Goal: Task Accomplishment & Management: Manage account settings

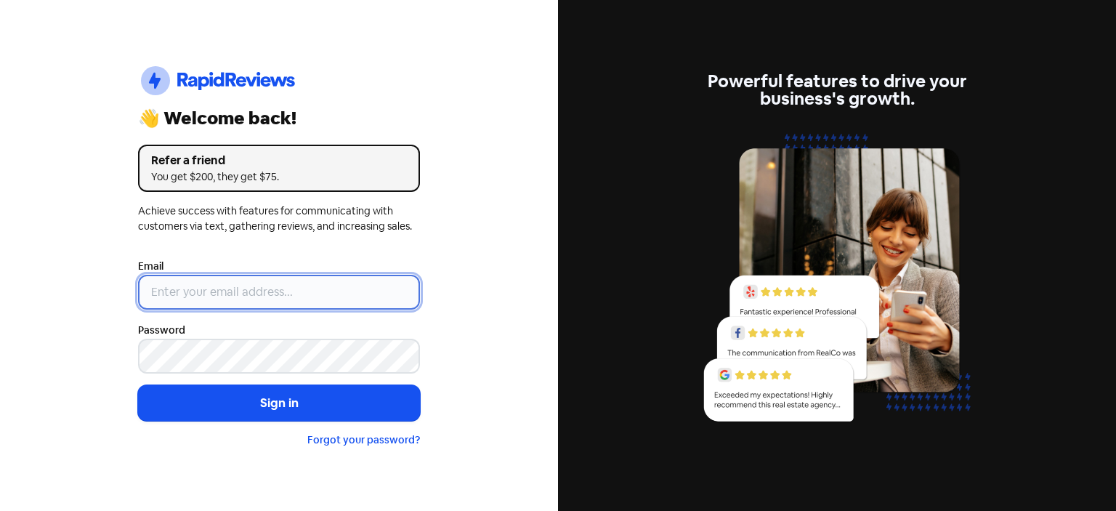
type input "[EMAIL_ADDRESS][DOMAIN_NAME]"
click at [302, 290] on input "[EMAIL_ADDRESS][DOMAIN_NAME]" at bounding box center [279, 292] width 282 height 35
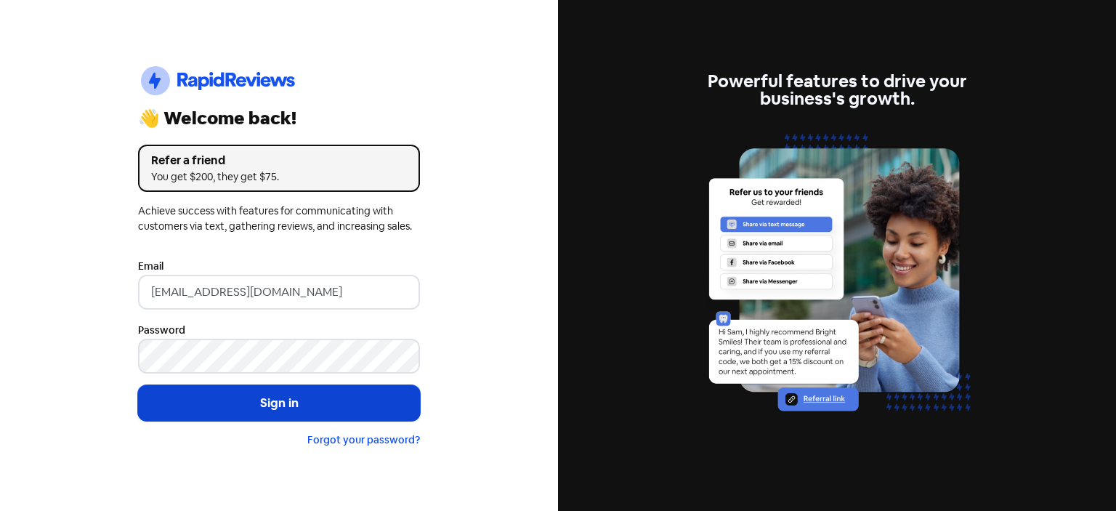
click at [324, 403] on button "Sign in" at bounding box center [279, 403] width 282 height 36
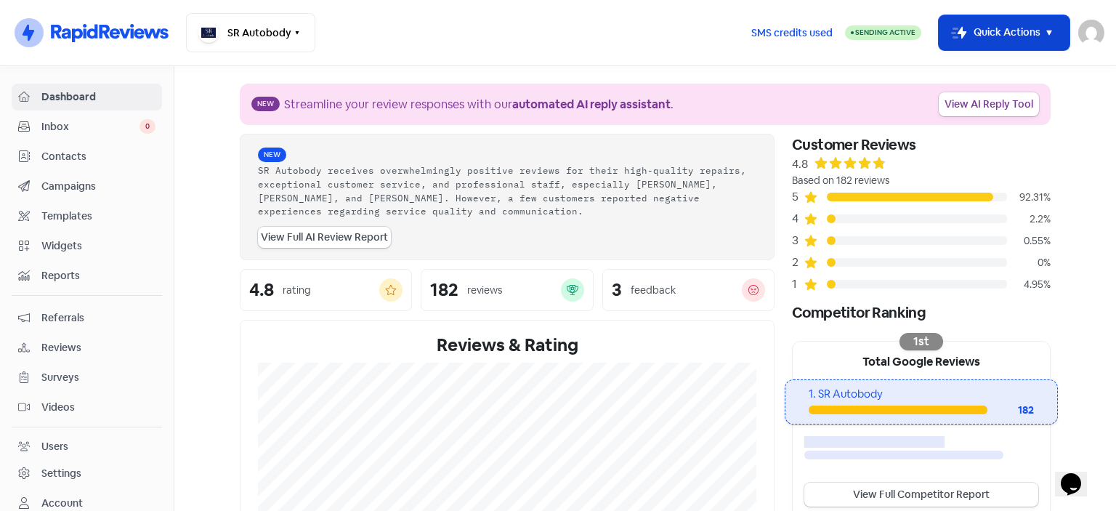
click at [1046, 31] on icon "button" at bounding box center [1049, 32] width 17 height 17
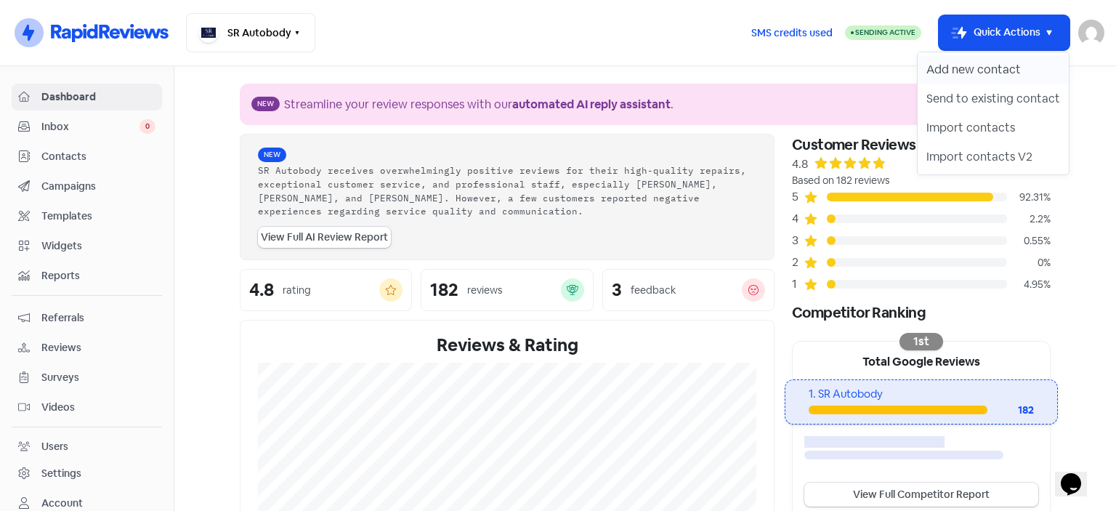
click at [999, 74] on button "Add new contact" at bounding box center [993, 69] width 151 height 29
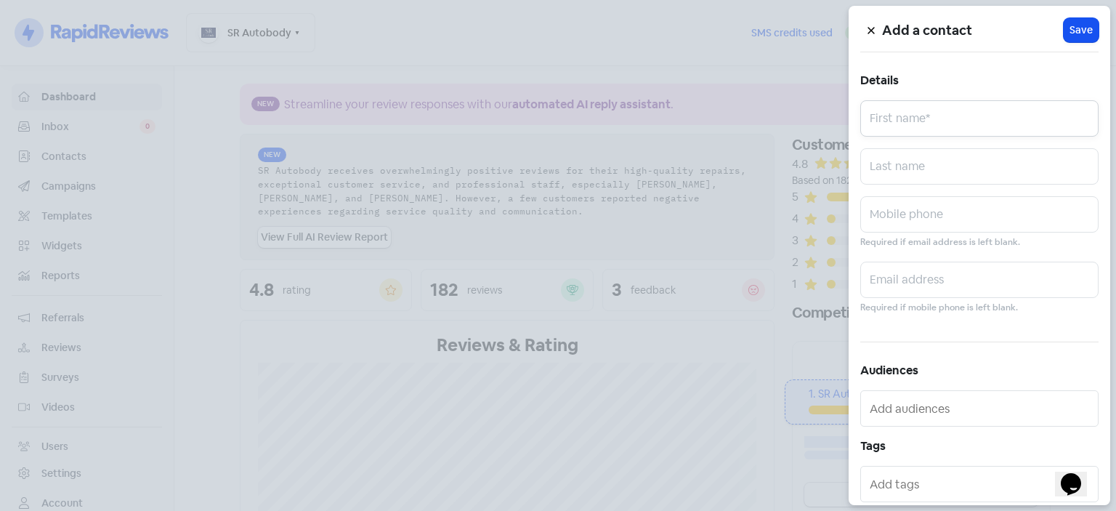
click at [935, 113] on input "text" at bounding box center [979, 118] width 238 height 36
type input "JOHN"
click at [965, 174] on input "text" at bounding box center [979, 166] width 238 height 36
type input "SUMMERS"
click at [886, 211] on input "text" at bounding box center [979, 214] width 238 height 36
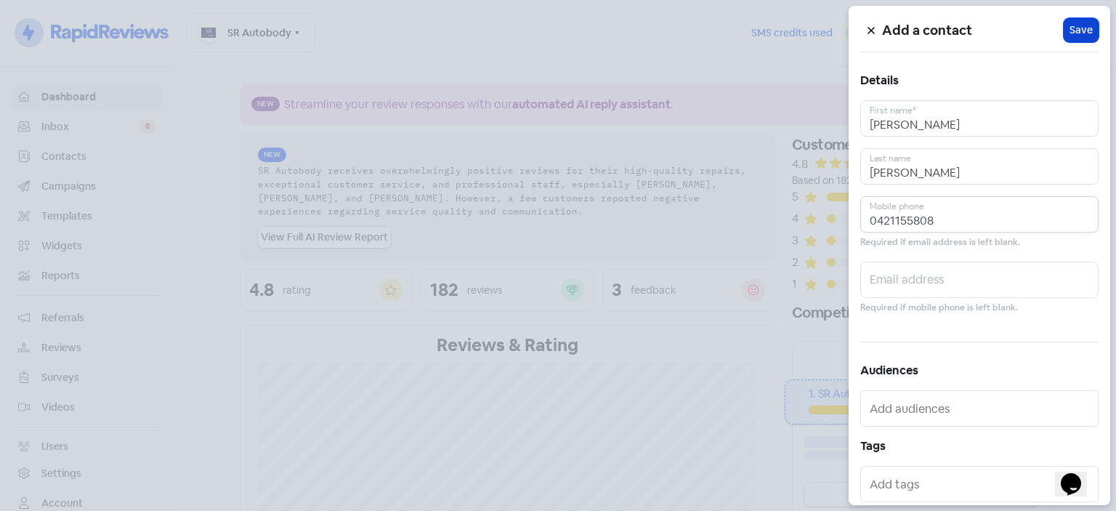
type input "0421155808"
click at [1079, 24] on span "Save" at bounding box center [1081, 30] width 23 height 15
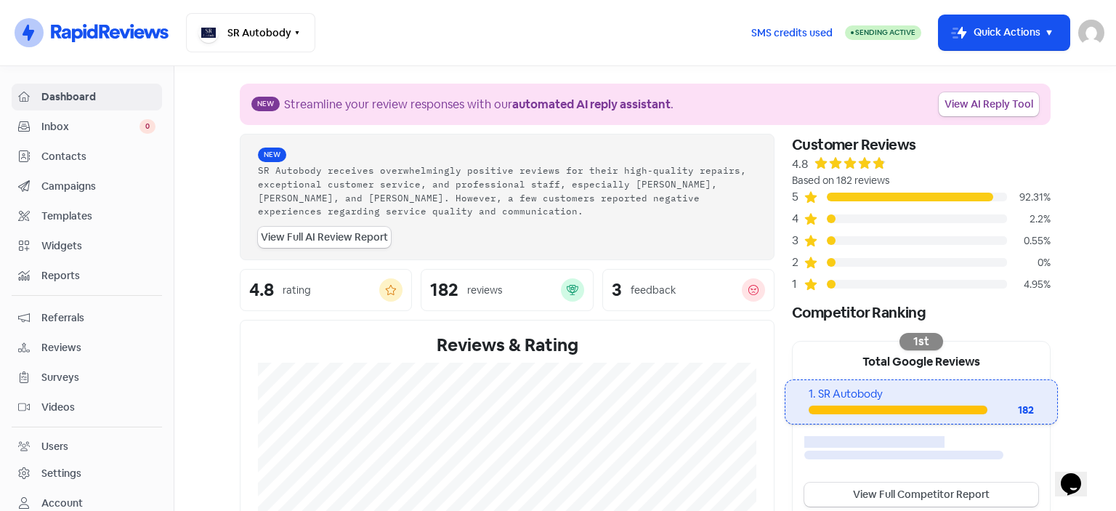
click at [658, 28] on div "SR Autobody Switch Business All businesses No other businesses found" at bounding box center [462, 32] width 553 height 39
click at [615, 47] on div "SR Autobody Switch Business All businesses No other businesses found" at bounding box center [462, 32] width 553 height 39
